Goal: Information Seeking & Learning: Find specific fact

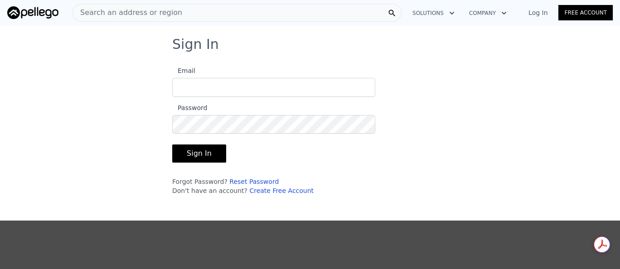
type input "[EMAIL_ADDRESS][DOMAIN_NAME]"
click at [193, 151] on button "Sign In" at bounding box center [199, 153] width 54 height 18
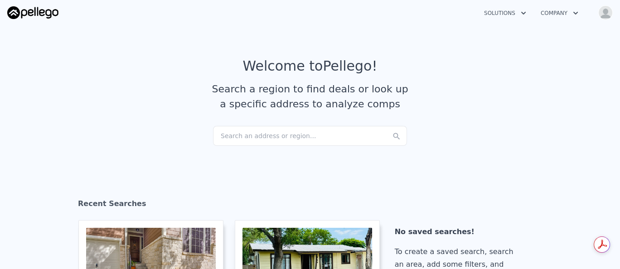
checkbox input "true"
click at [242, 132] on div "Search an address or region..." at bounding box center [310, 136] width 194 height 20
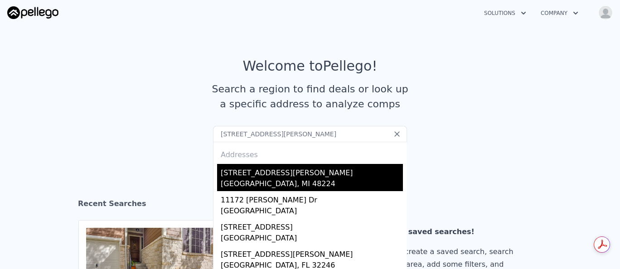
type input "[STREET_ADDRESS][PERSON_NAME]"
click at [294, 179] on div "[GEOGRAPHIC_DATA], MI 48224" at bounding box center [312, 184] width 182 height 13
